Goal: Task Accomplishment & Management: Manage account settings

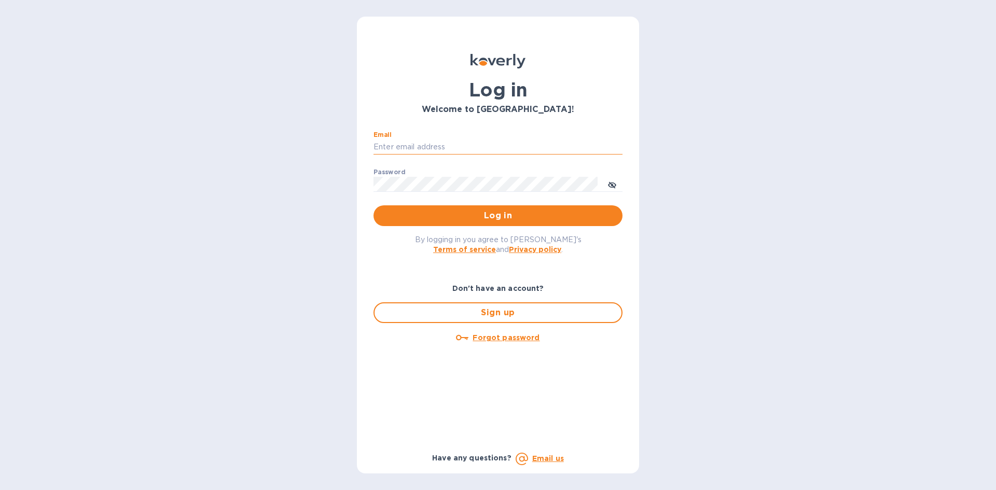
click at [424, 147] on input "Email" at bounding box center [497, 148] width 249 height 16
type input "[EMAIL_ADDRESS][DOMAIN_NAME]"
click at [501, 212] on span "Log in" at bounding box center [498, 216] width 232 height 12
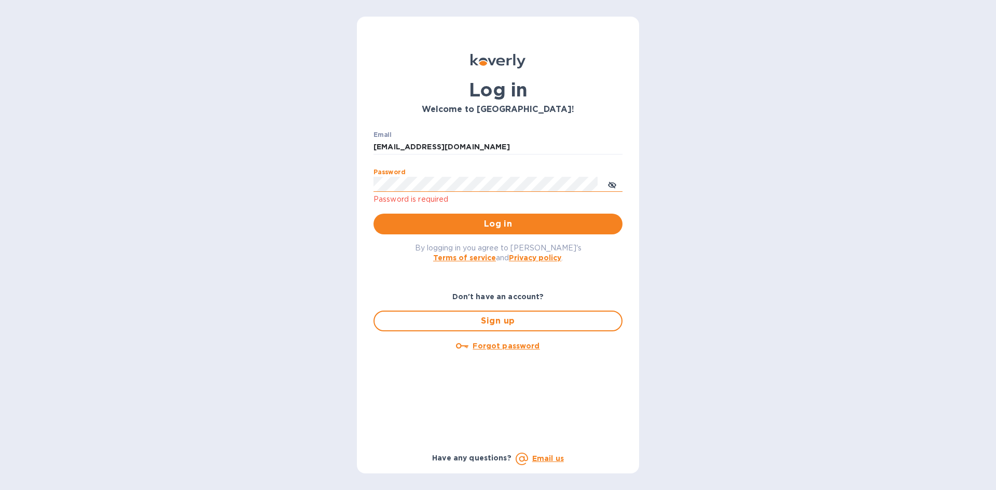
click at [613, 186] on icon "toggle password visibility" at bounding box center [612, 185] width 6 height 6
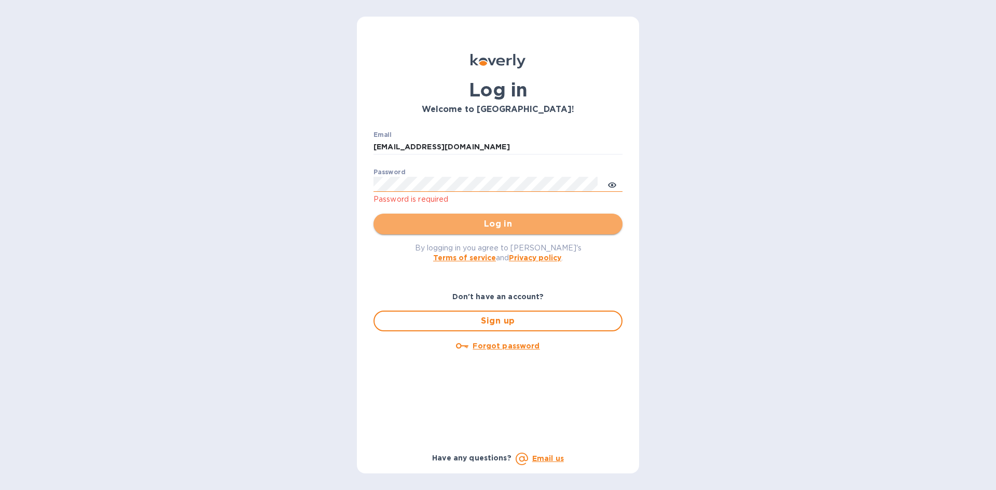
click at [532, 219] on span "Log in" at bounding box center [498, 224] width 232 height 12
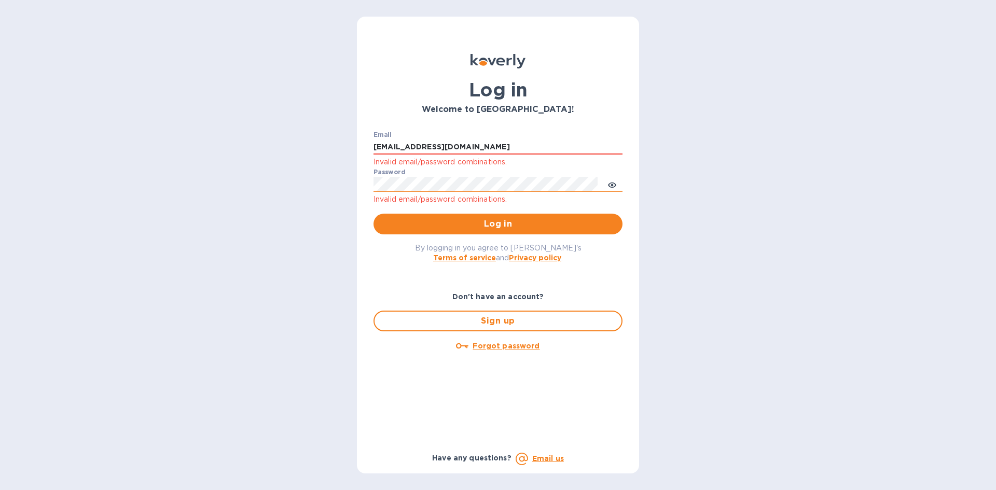
click at [503, 343] on u "Forgot password" at bounding box center [506, 346] width 67 height 8
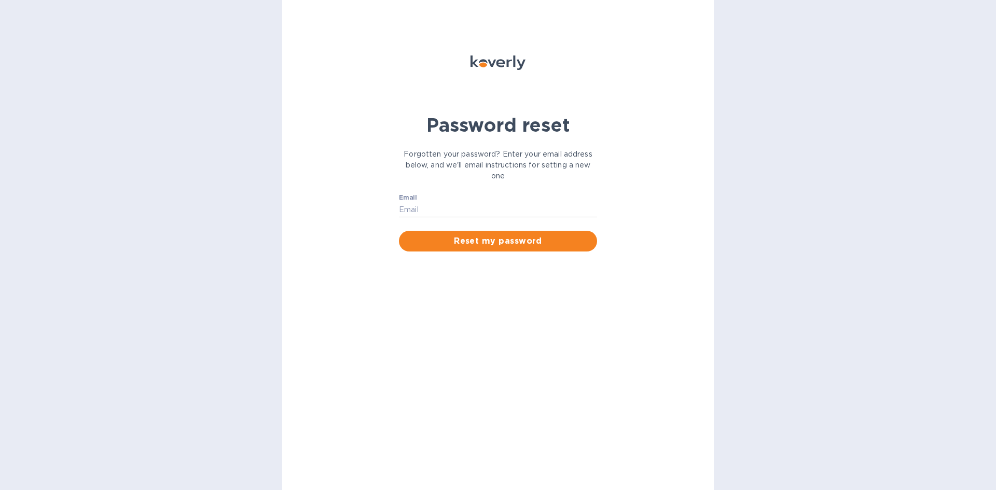
click at [461, 204] on input "Email" at bounding box center [498, 210] width 198 height 16
click at [462, 239] on span "Reset my password" at bounding box center [498, 241] width 182 height 12
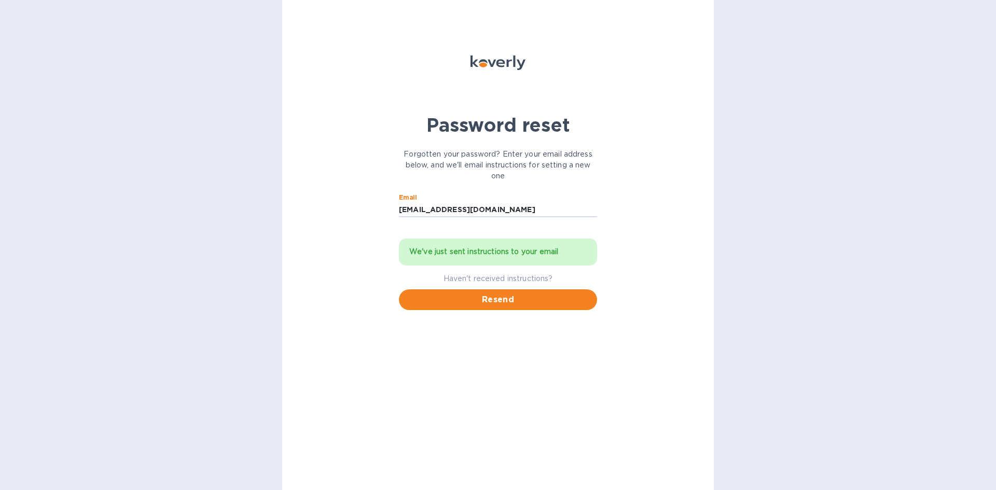
drag, startPoint x: 553, startPoint y: 206, endPoint x: 220, endPoint y: 204, distance: 333.0
click at [220, 204] on div "Password reset Forgotten your password? Enter your email address below, and we'…" at bounding box center [498, 245] width 996 height 490
drag, startPoint x: 549, startPoint y: 211, endPoint x: 542, endPoint y: 211, distance: 6.7
click at [549, 211] on input "[EMAIL_ADDRESS][DOMAIN_NAME]" at bounding box center [498, 210] width 198 height 16
click at [144, 208] on div "Password reset Forgotten your password? Enter your email address below, and we'…" at bounding box center [498, 245] width 996 height 490
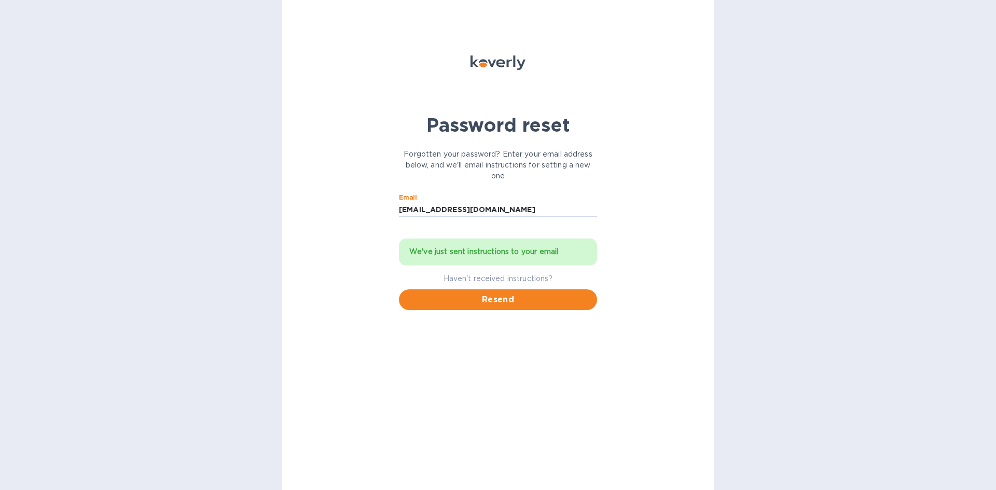
paste input "mwalfish"
type input "[EMAIL_ADDRESS][DOMAIN_NAME]"
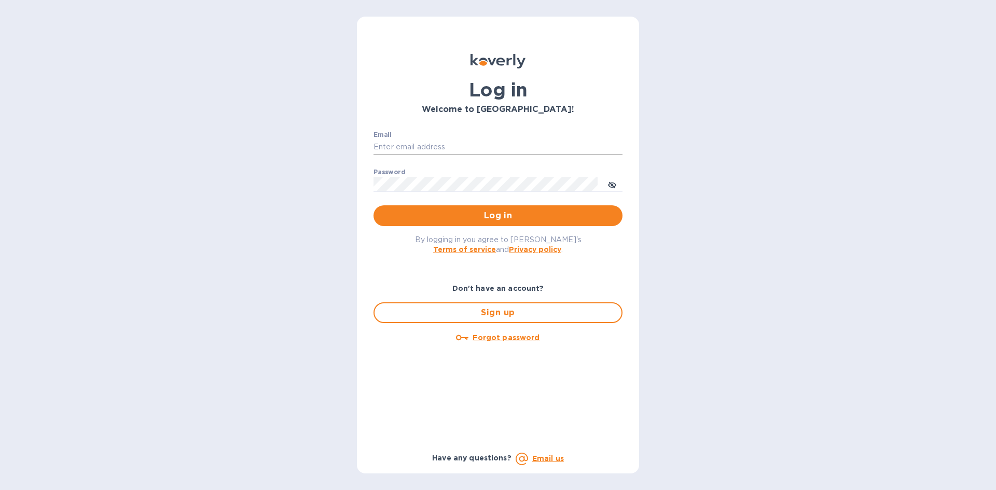
click at [418, 144] on input "Email" at bounding box center [497, 148] width 249 height 16
paste input "[EMAIL_ADDRESS][DOMAIN_NAME]"
type input "[EMAIL_ADDRESS][DOMAIN_NAME]"
click at [612, 185] on icon "toggle password visibility" at bounding box center [612, 185] width 6 height 6
click at [535, 219] on span "Log in" at bounding box center [498, 216] width 232 height 12
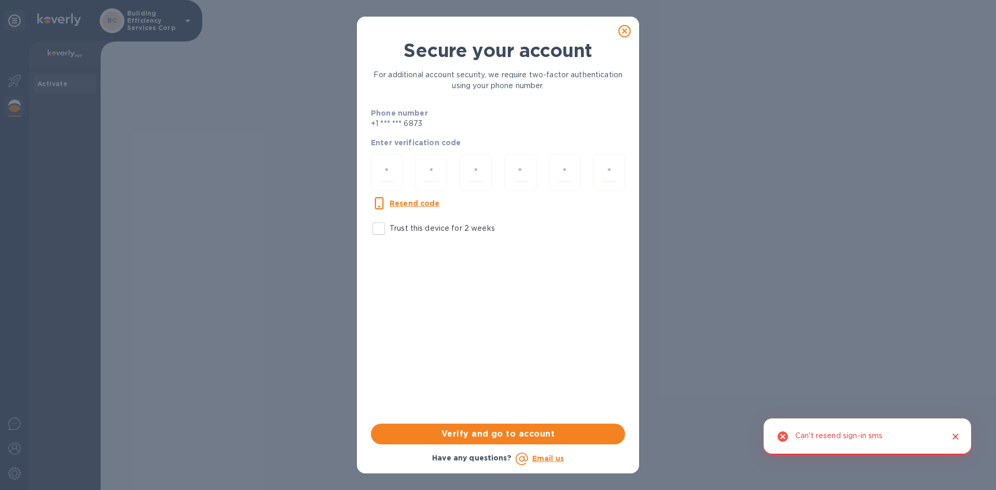
click at [627, 32] on icon at bounding box center [624, 31] width 12 height 12
